Goal: Task Accomplishment & Management: Use online tool/utility

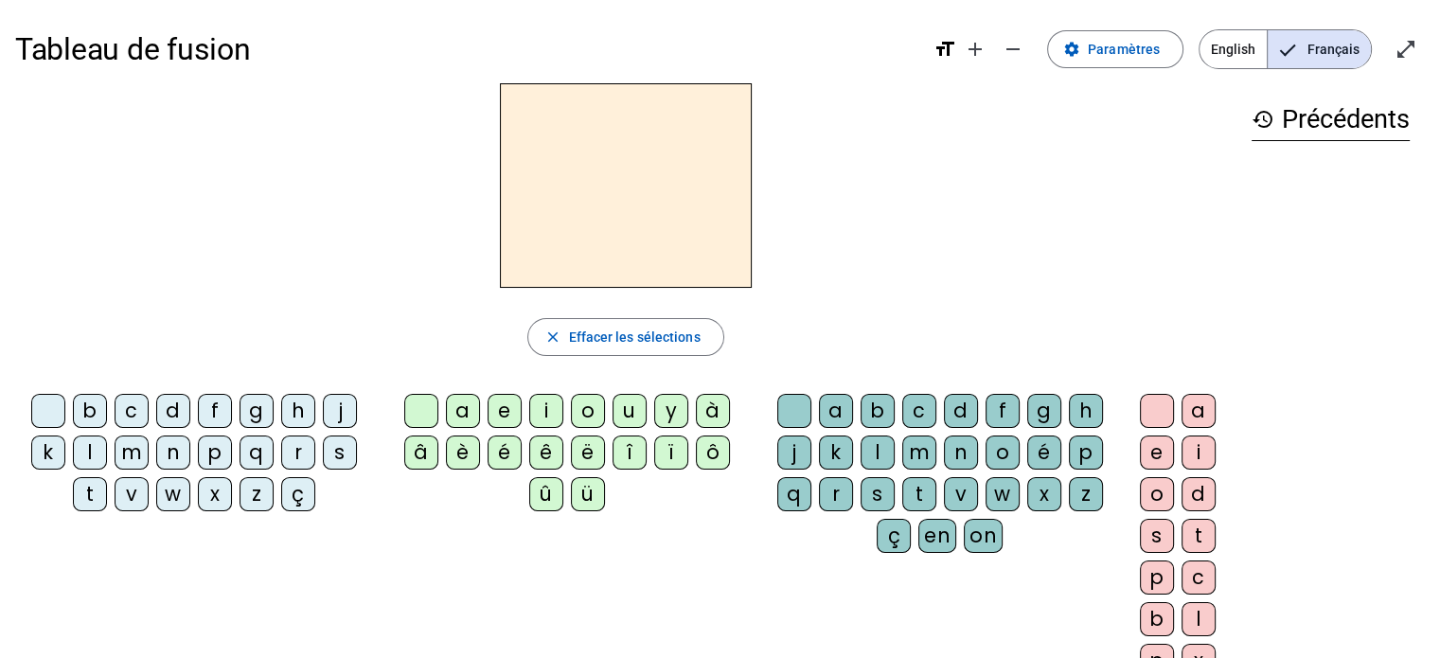
click at [174, 408] on div "d" at bounding box center [173, 411] width 34 height 34
click at [458, 409] on div "a" at bounding box center [463, 411] width 34 height 34
click at [874, 450] on div "l" at bounding box center [878, 453] width 34 height 34
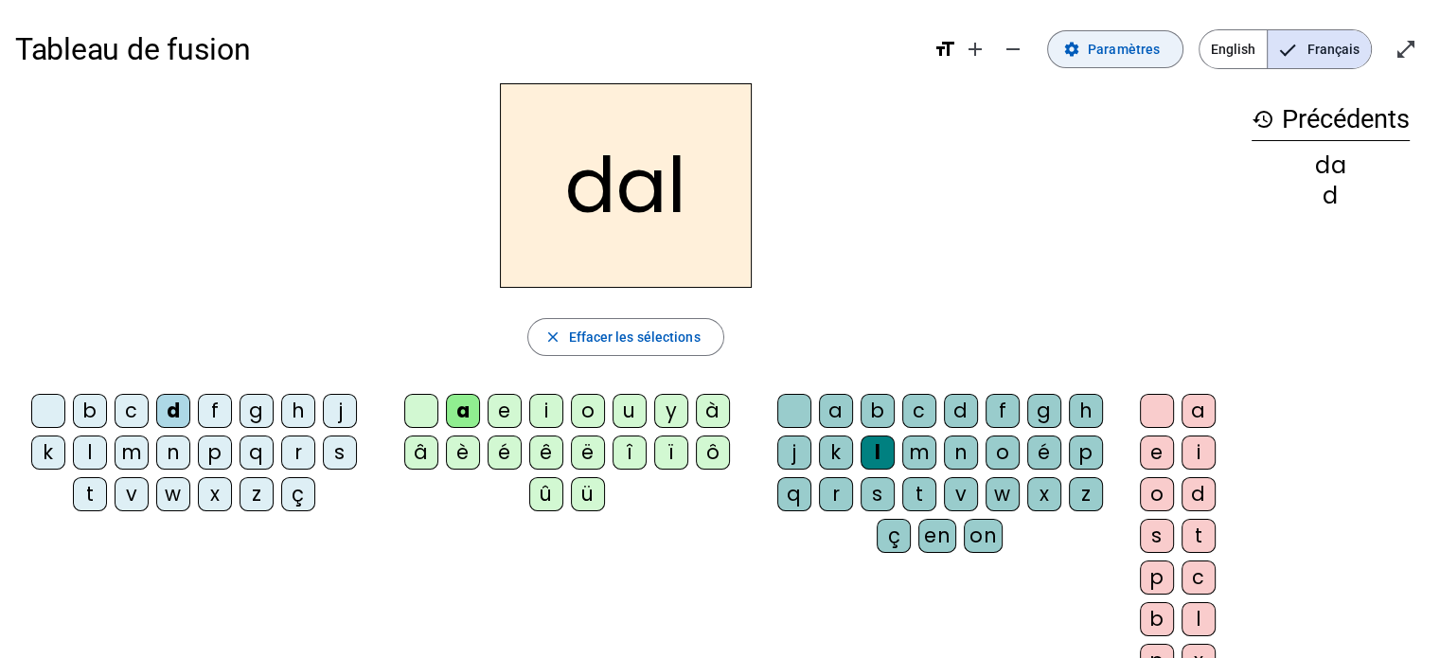
click at [1149, 60] on span "Paramètres" at bounding box center [1124, 49] width 72 height 23
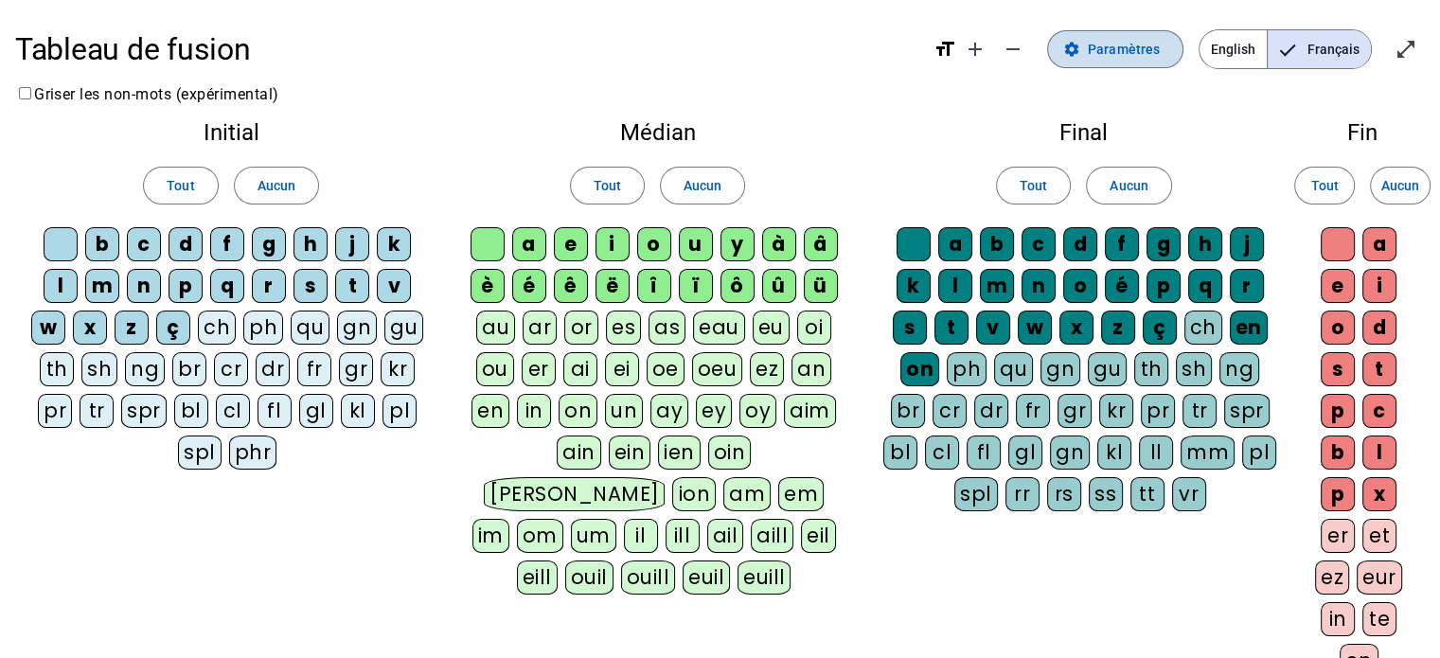
click at [1149, 60] on span "Paramètres" at bounding box center [1124, 49] width 72 height 23
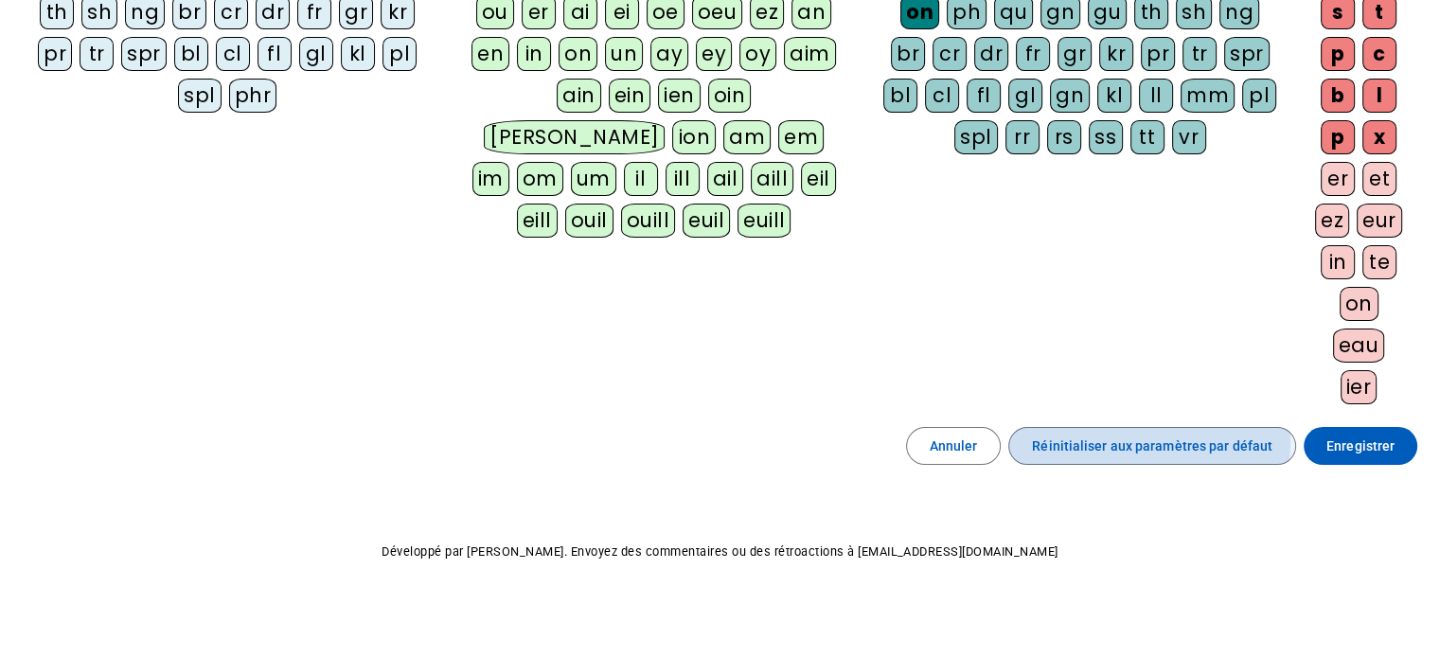
click at [1150, 437] on span "Réinitialiser aux paramètres par défaut" at bounding box center [1152, 446] width 241 height 23
click at [1191, 441] on span "Réinitialiser aux paramètres par défaut" at bounding box center [1152, 446] width 241 height 23
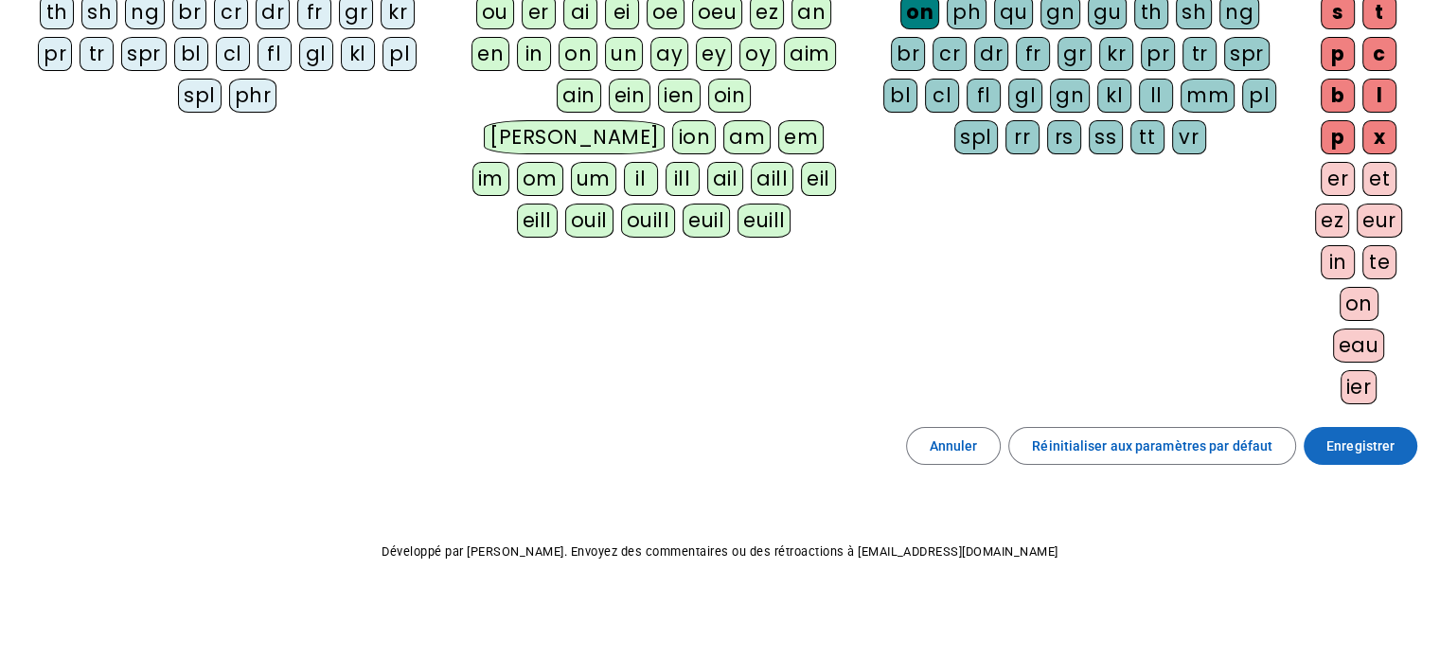
click at [1376, 436] on span "Enregistrer" at bounding box center [1361, 446] width 68 height 23
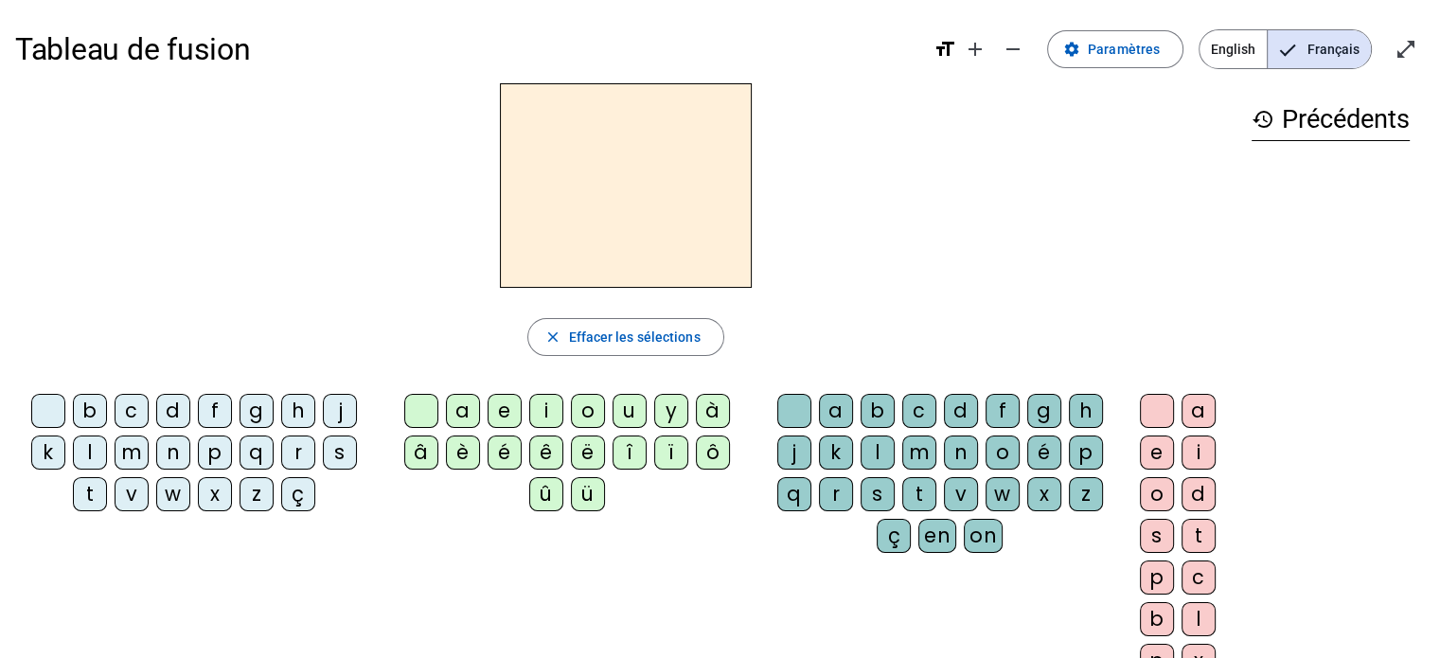
click at [863, 278] on div at bounding box center [626, 185] width 1222 height 205
click at [627, 411] on div "u" at bounding box center [630, 411] width 34 height 34
click at [645, 348] on span "Effacer les sélections" at bounding box center [634, 337] width 132 height 23
click at [984, 207] on div at bounding box center [626, 185] width 1222 height 205
